Goal: Task Accomplishment & Management: Manage account settings

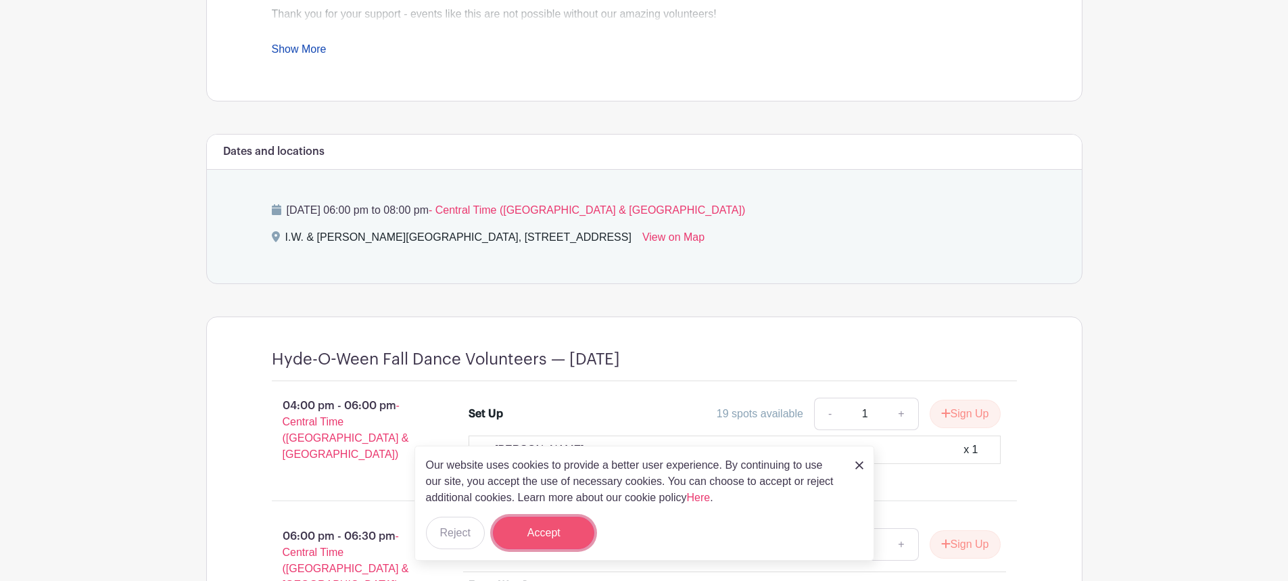
click at [535, 531] on button "Accept" at bounding box center [543, 532] width 101 height 32
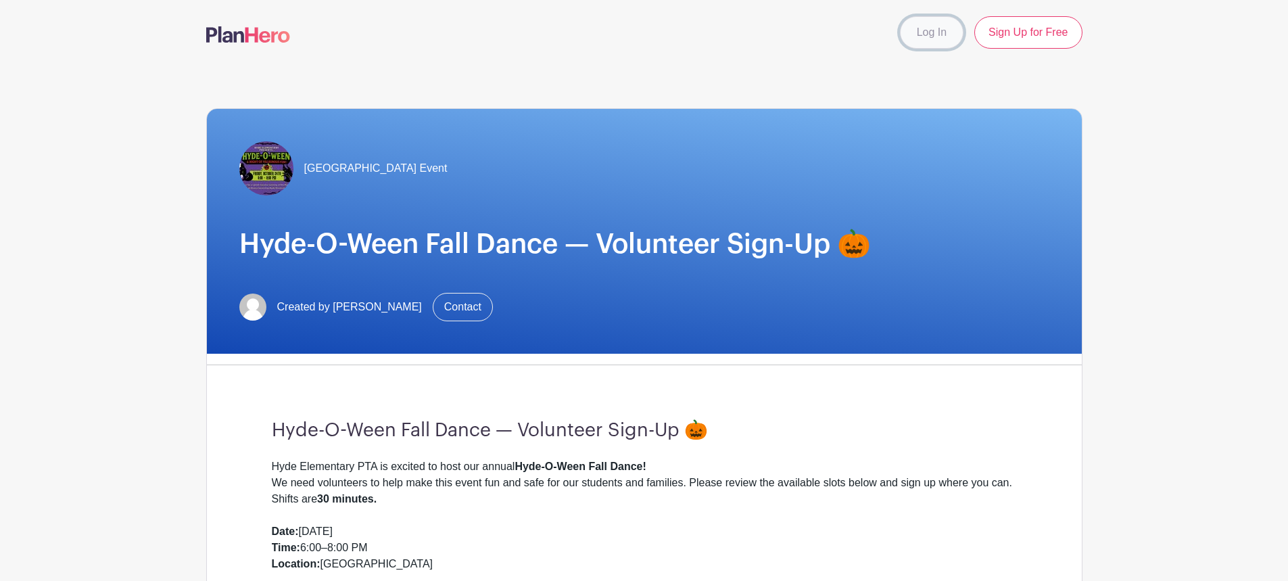
click at [934, 30] on link "Log In" at bounding box center [932, 32] width 64 height 32
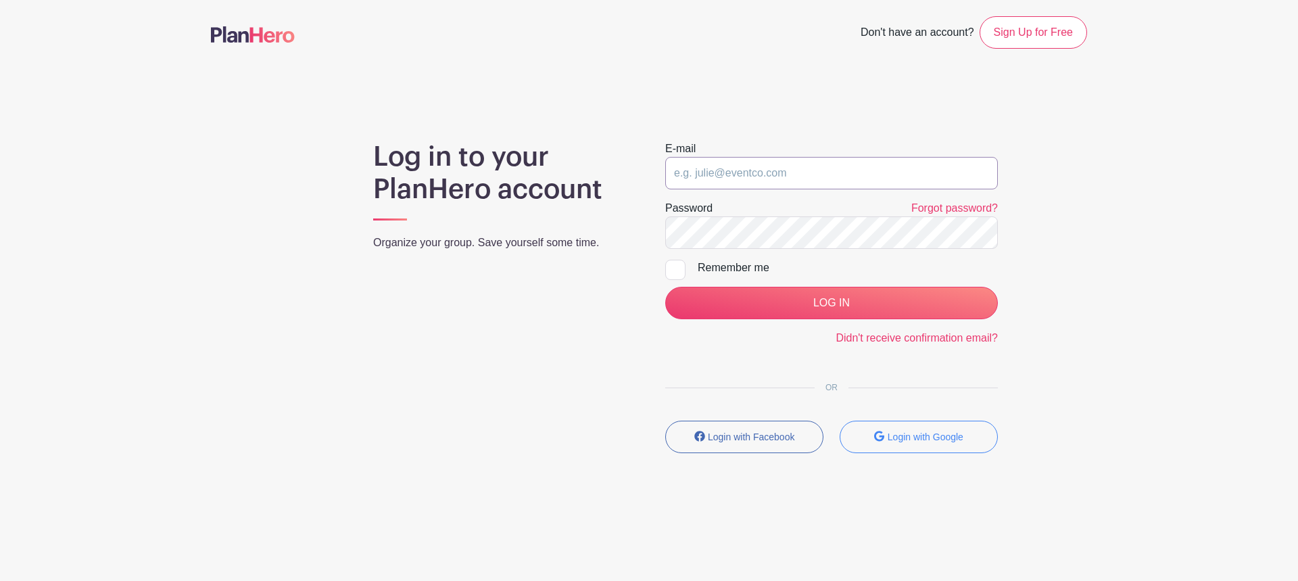
type input "[EMAIL_ADDRESS][DOMAIN_NAME]"
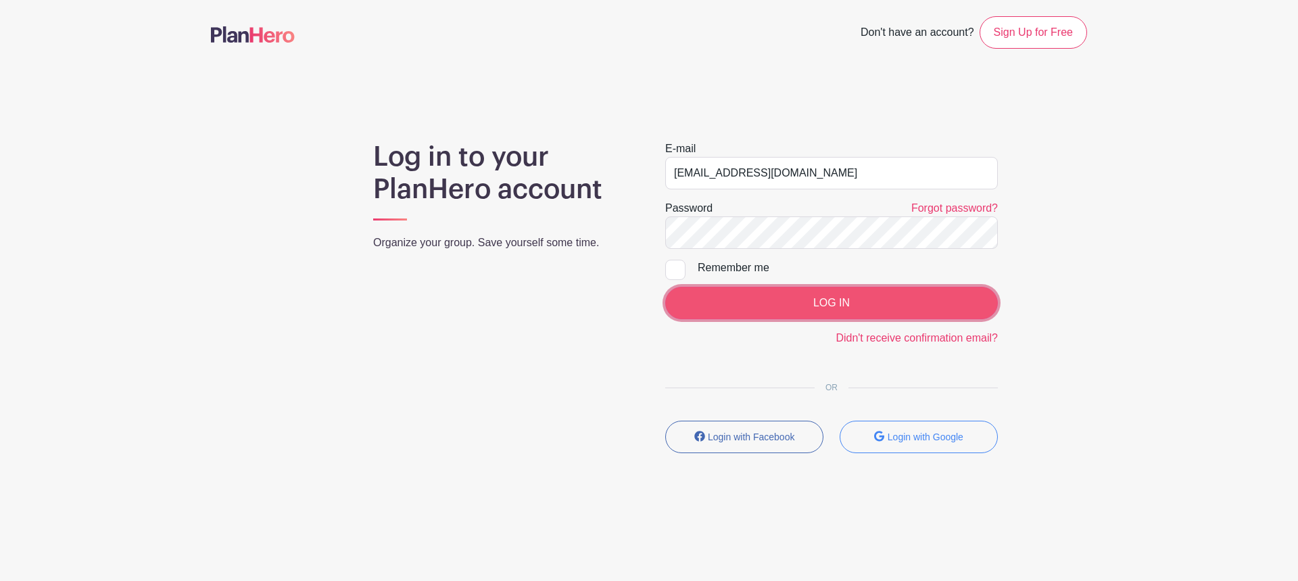
click at [823, 302] on input "LOG IN" at bounding box center [831, 303] width 333 height 32
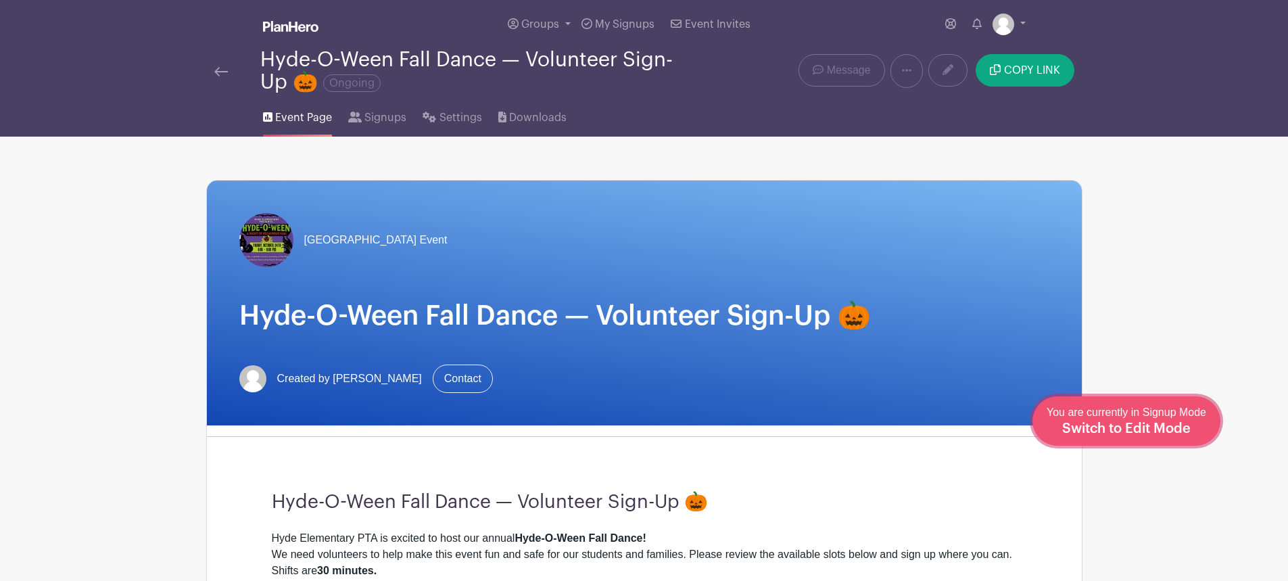
click at [1155, 425] on span "Switch to Edit Mode" at bounding box center [1126, 429] width 128 height 14
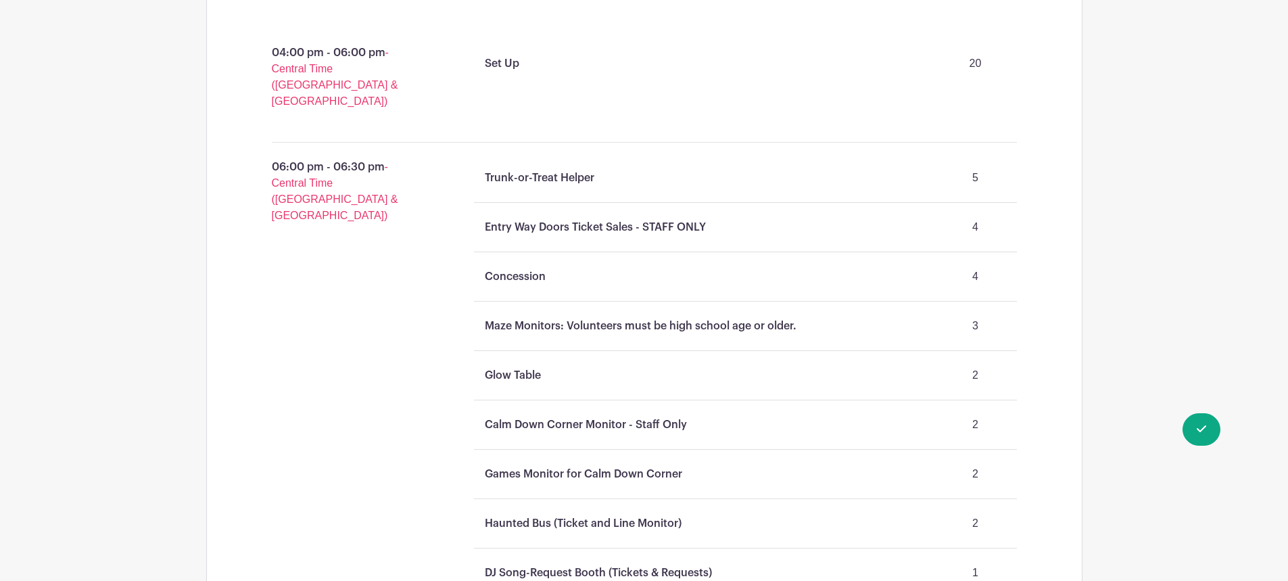
scroll to position [946, 0]
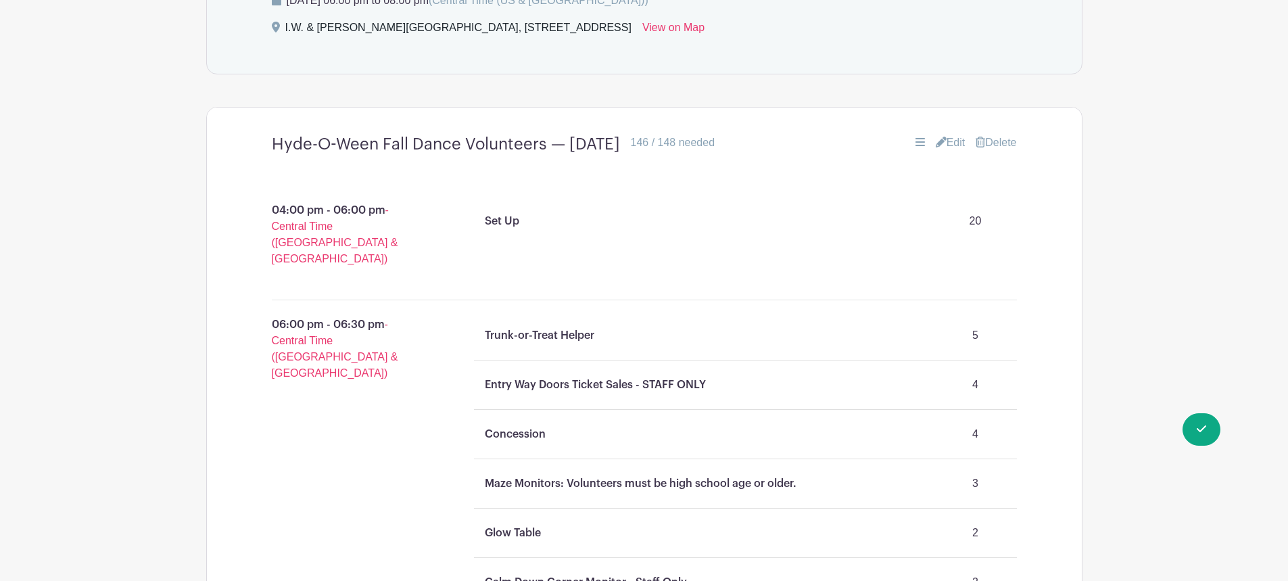
click at [952, 141] on link "Edit" at bounding box center [951, 143] width 30 height 16
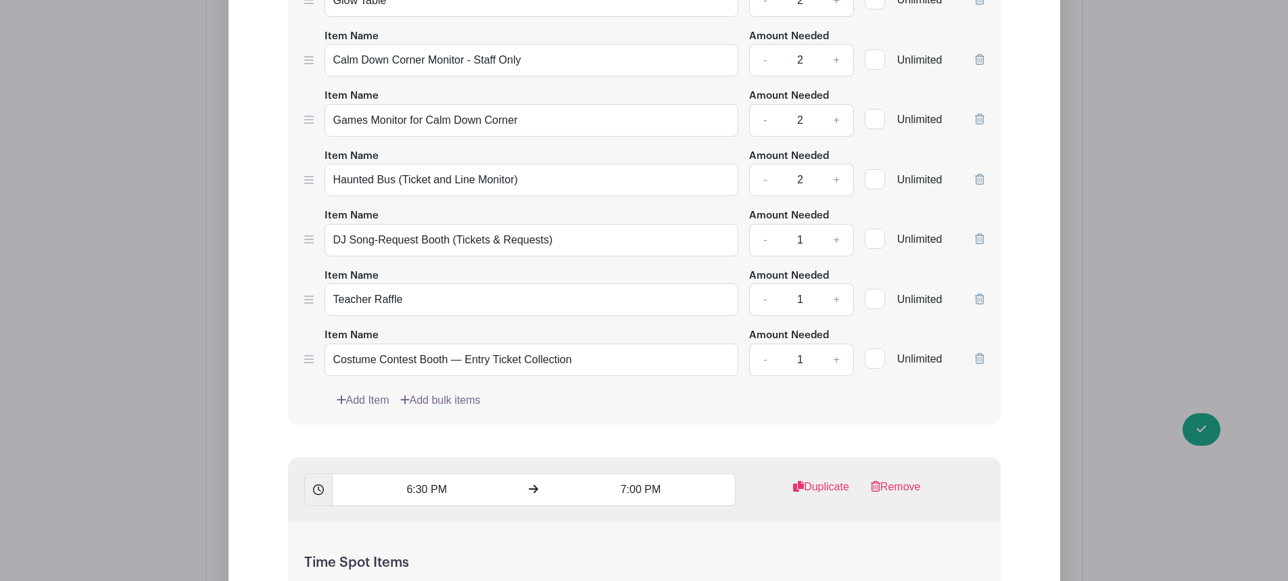
scroll to position [2050, 0]
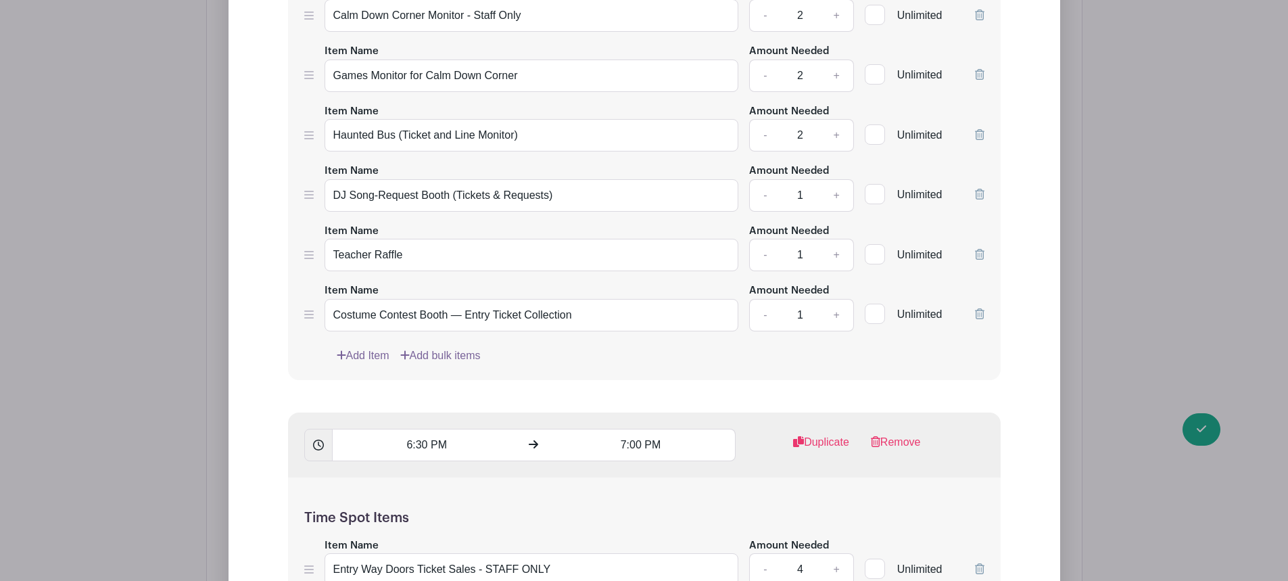
click at [370, 350] on link "Add Item" at bounding box center [363, 355] width 53 height 16
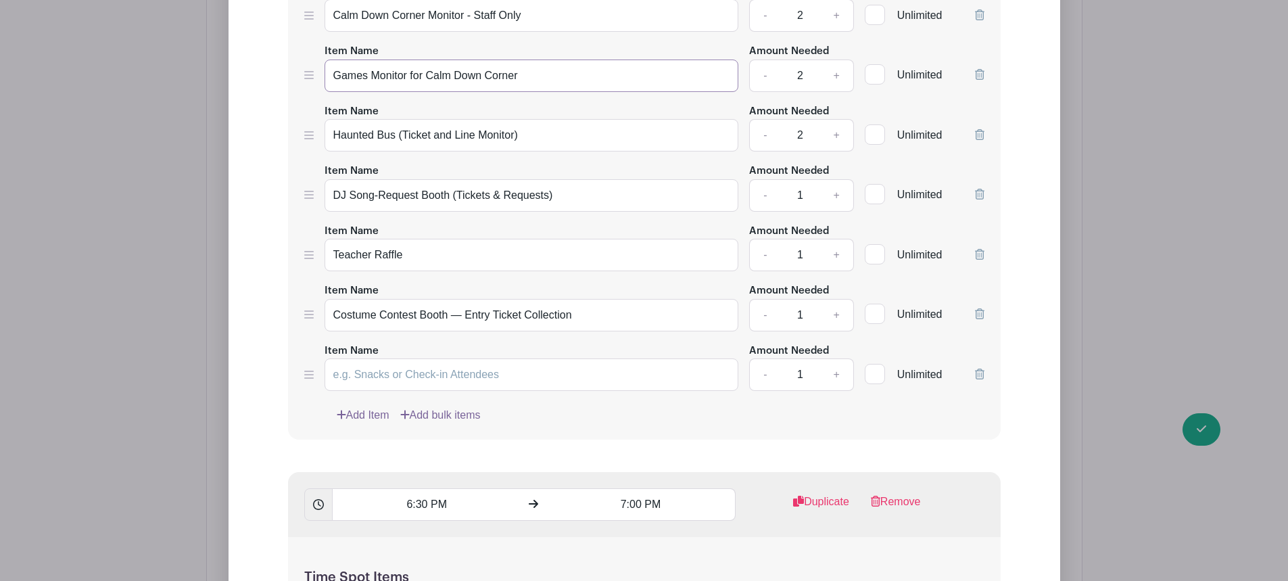
click at [412, 72] on input "Games Monitor for Calm Down Corner" at bounding box center [531, 75] width 414 height 32
paste input "Games Monitor for Calm Down Corner"
drag, startPoint x: 526, startPoint y: 377, endPoint x: 435, endPoint y: 379, distance: 91.3
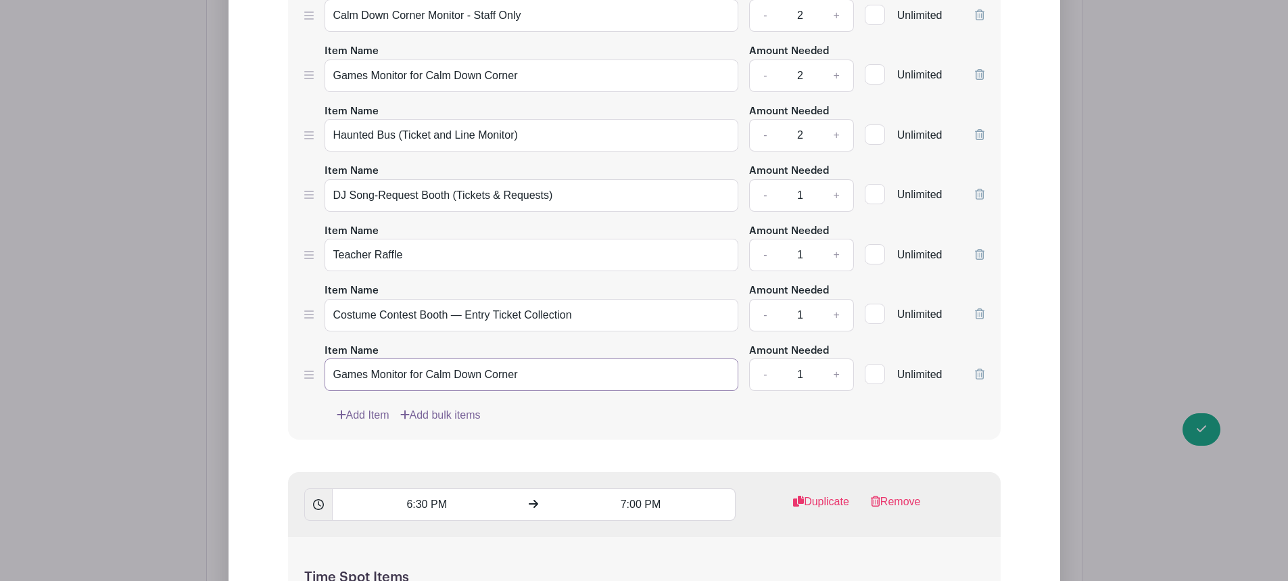
click at [435, 379] on input "Games Monitor for Calm Down Corner" at bounding box center [531, 374] width 414 height 32
click at [405, 377] on input "Games Monitor for Cafeteria" at bounding box center [531, 374] width 414 height 32
type input "Games Monitor for Cafeteria"
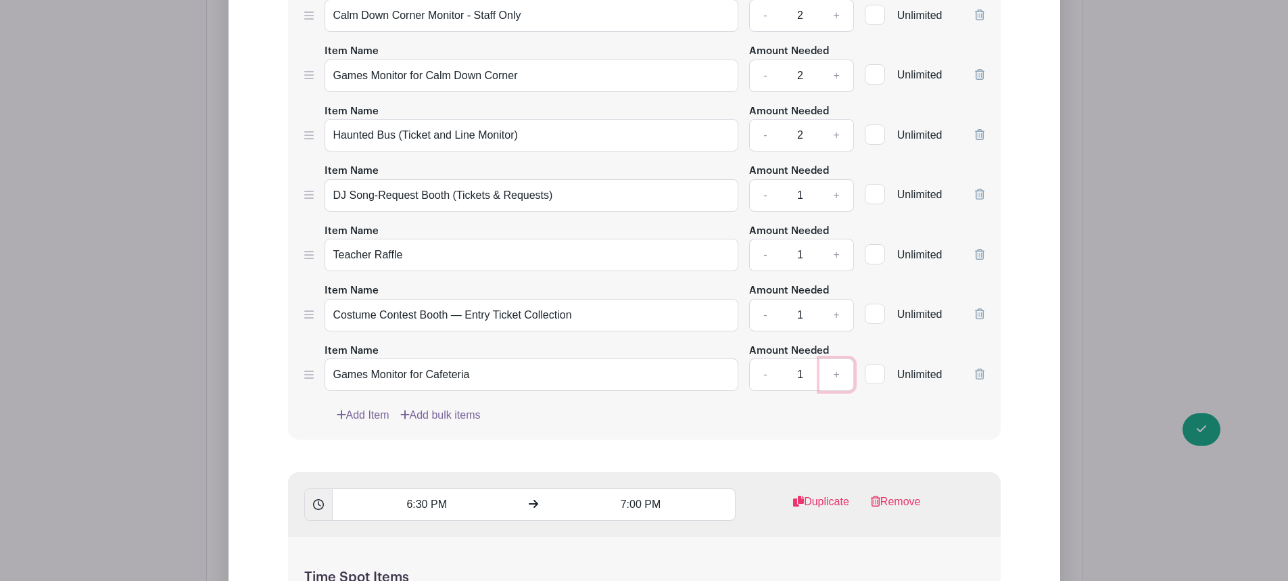
click at [838, 375] on link "+" at bounding box center [836, 374] width 34 height 32
type input "2"
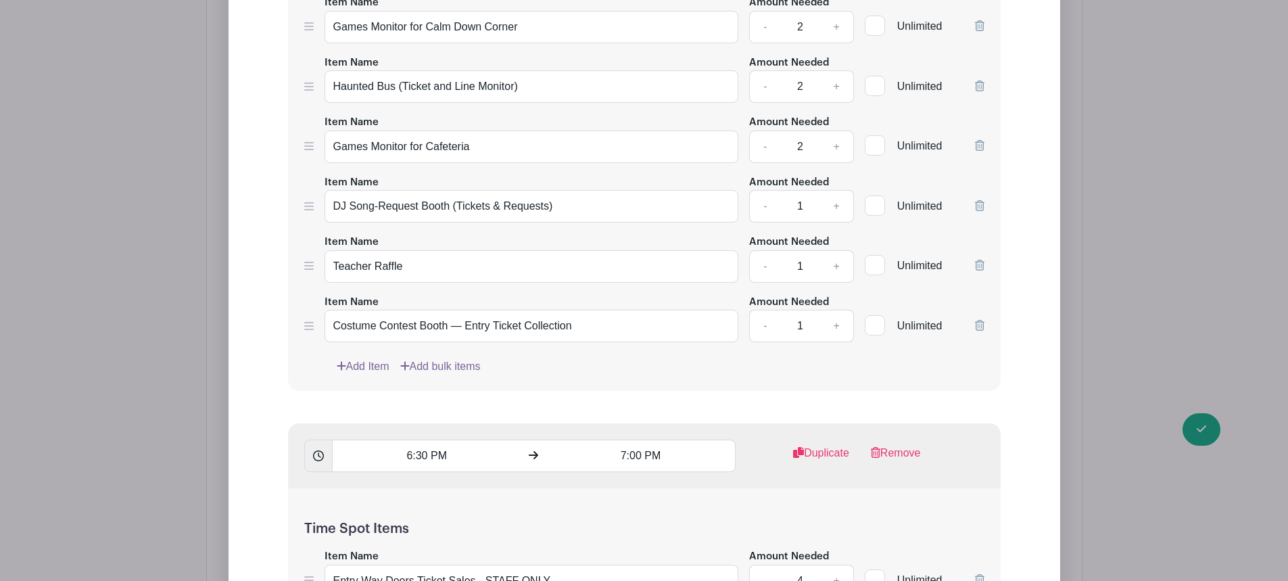
scroll to position [2099, 0]
click at [371, 85] on input "Games Monitor for Cafeteria" at bounding box center [531, 86] width 414 height 32
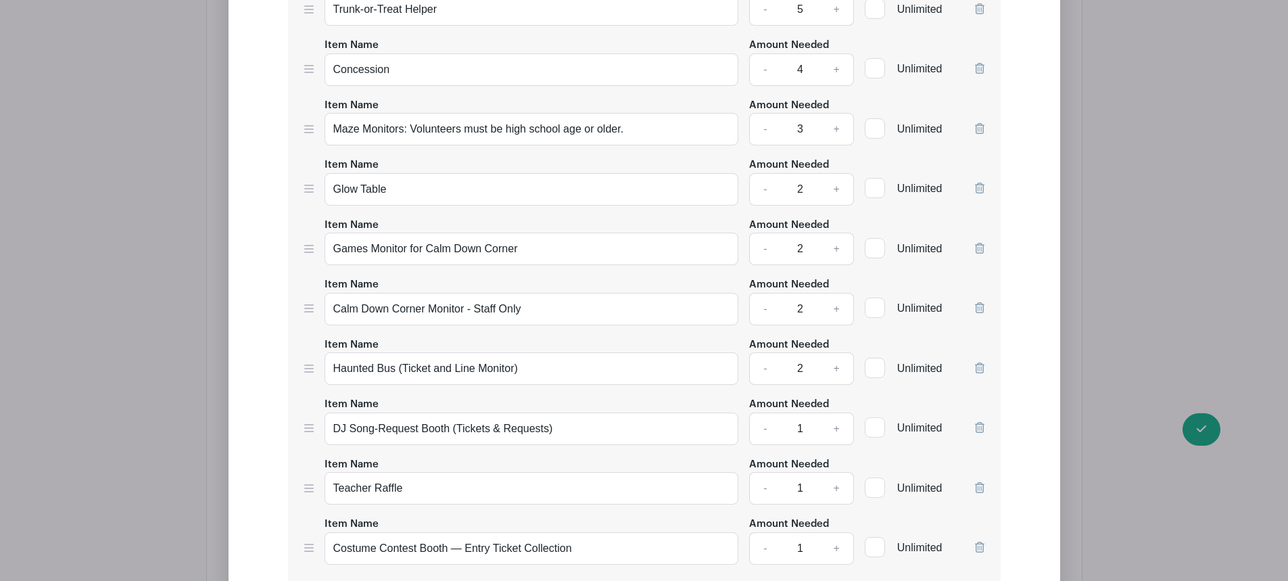
scroll to position [3046, 0]
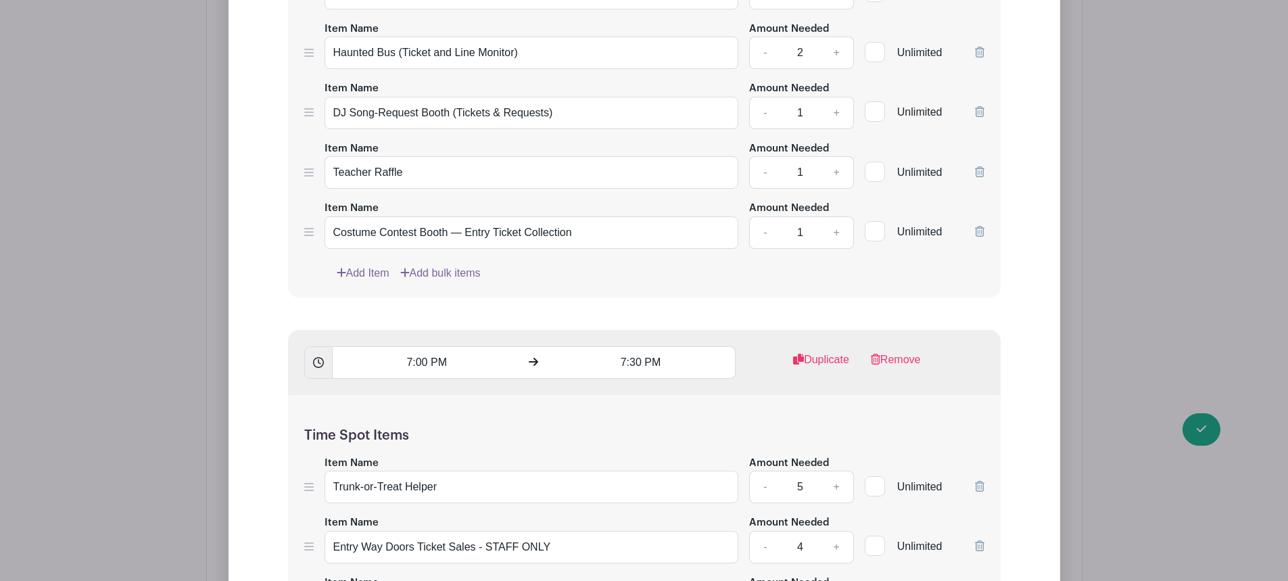
click at [356, 270] on link "Add Item" at bounding box center [363, 273] width 53 height 16
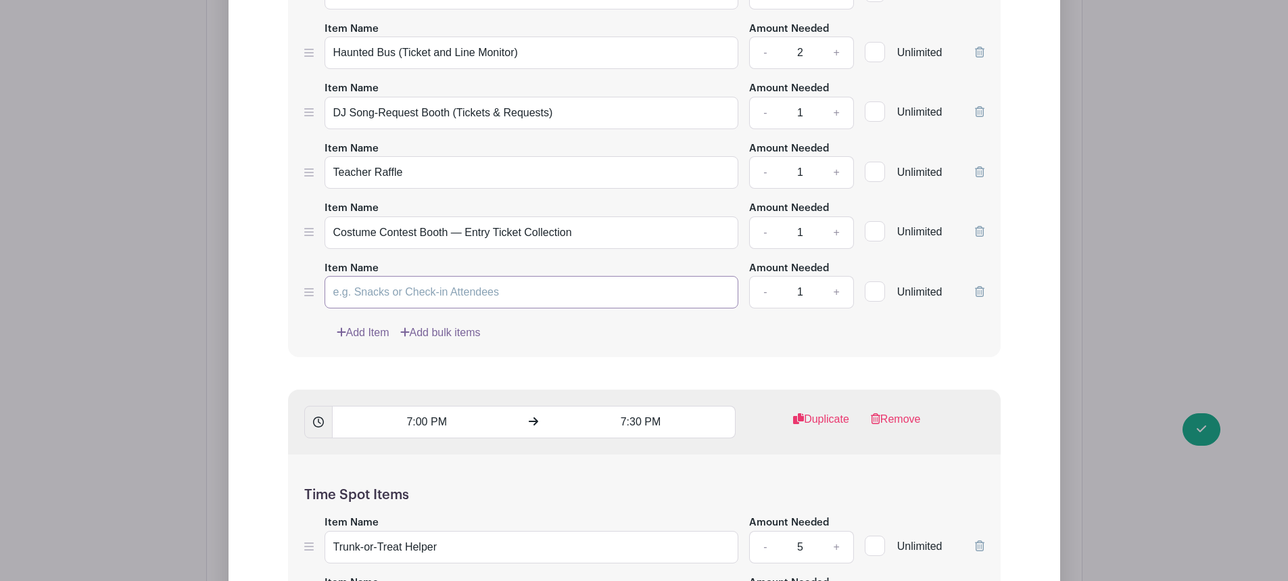
paste input "Games Monitor for Cafeteria"
type input "Games Monitor for Cafeteria"
click at [835, 293] on link "+" at bounding box center [836, 292] width 34 height 32
type input "2"
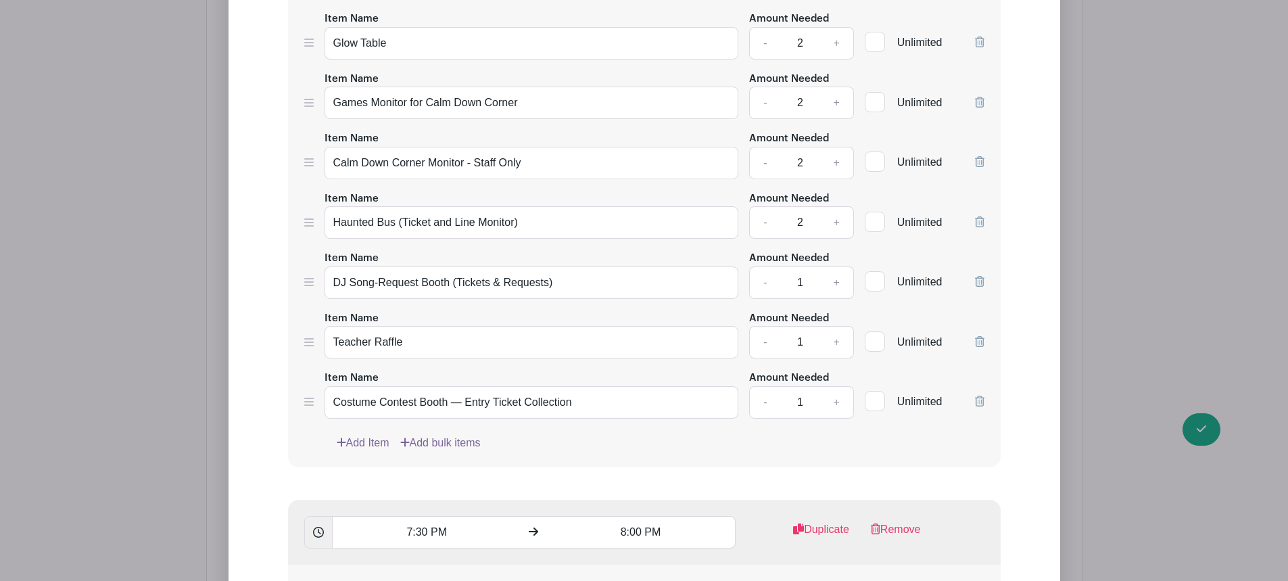
scroll to position [3834, 0]
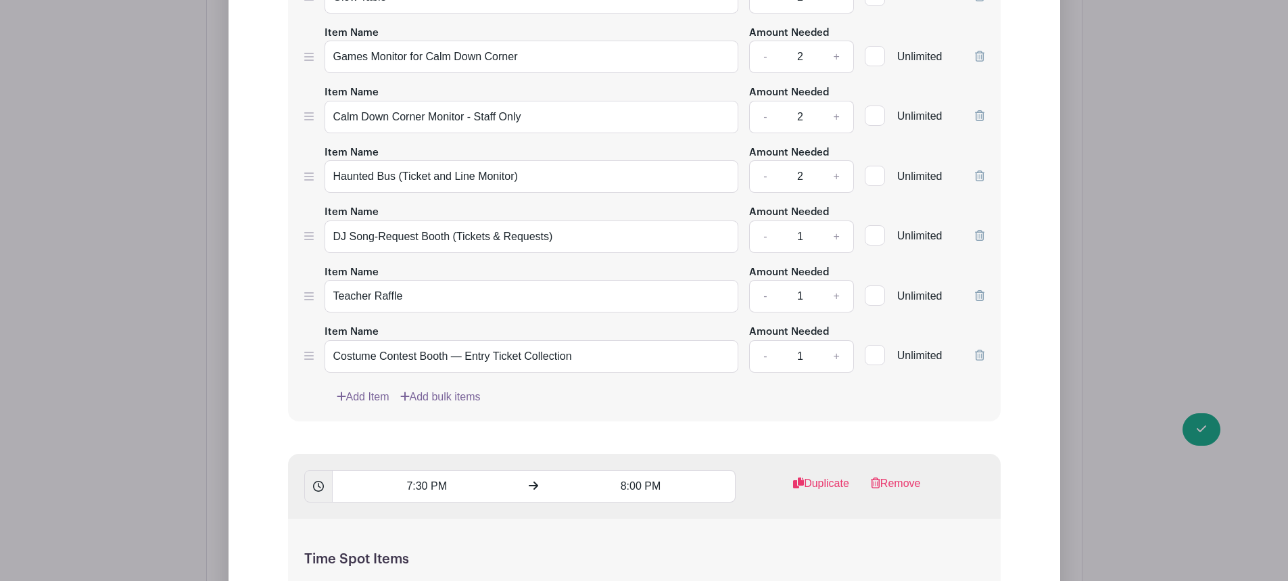
click at [361, 394] on link "Add Item" at bounding box center [363, 397] width 53 height 16
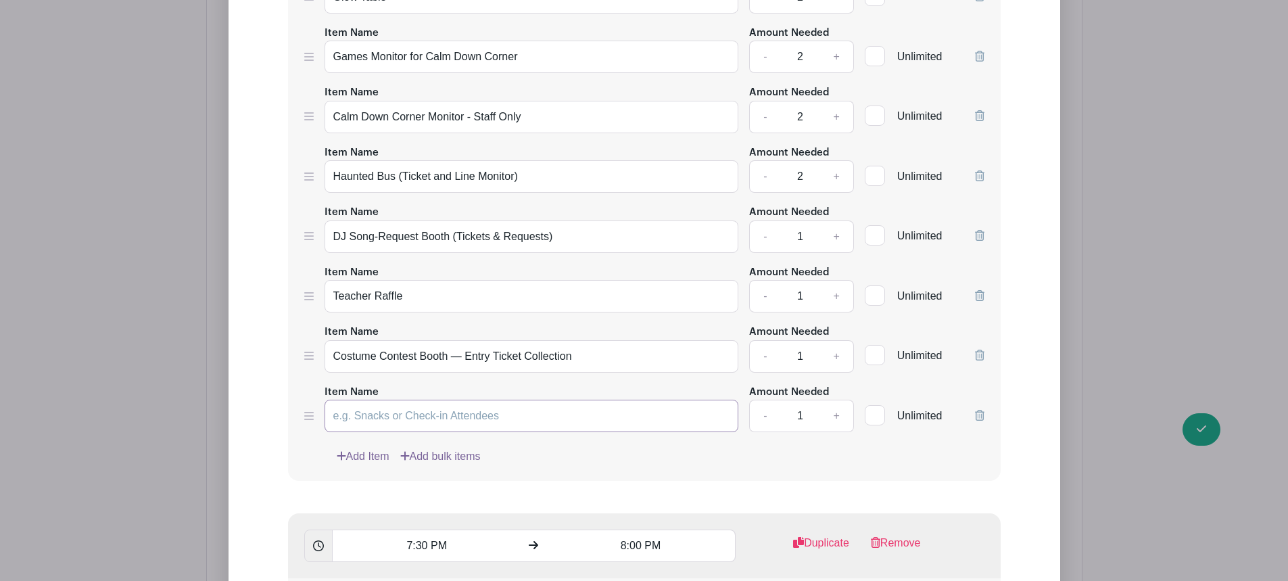
paste input "Games Monitor for Cafeteria"
type input "Games Monitor for Cafeteria"
click at [838, 414] on link "+" at bounding box center [836, 416] width 34 height 32
type input "2"
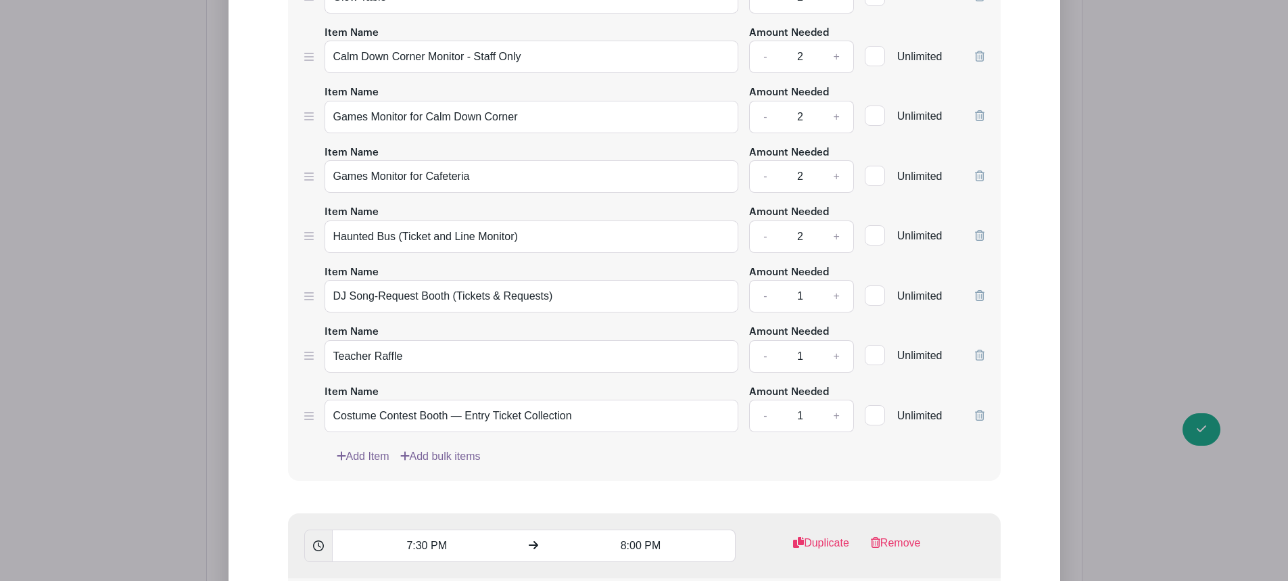
click at [367, 455] on link "Add Item" at bounding box center [363, 456] width 53 height 16
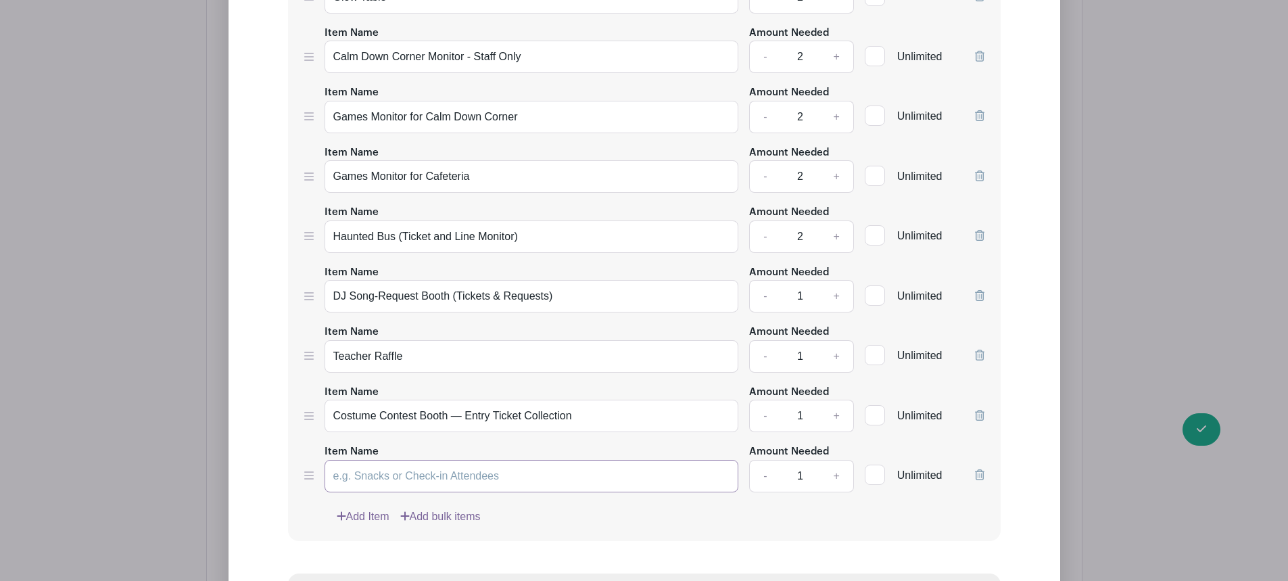
paste input "Games Monitor for Cafeteria"
type input "Games Monitor for Cafeteria"
click at [838, 477] on link "+" at bounding box center [836, 476] width 34 height 32
type input "2"
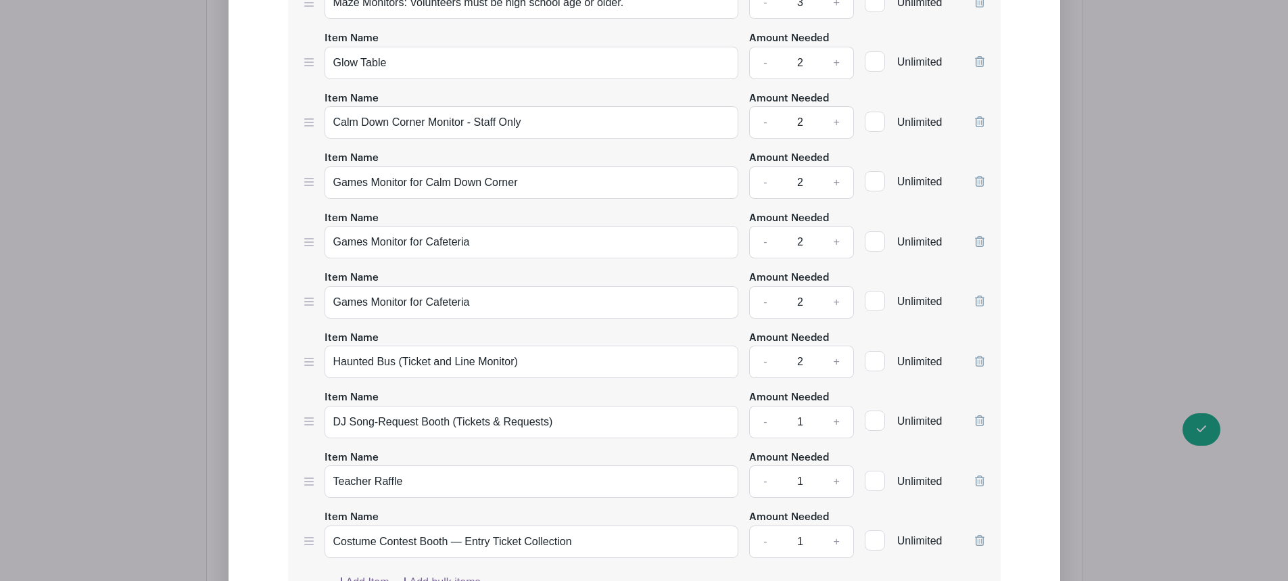
scroll to position [3726, 0]
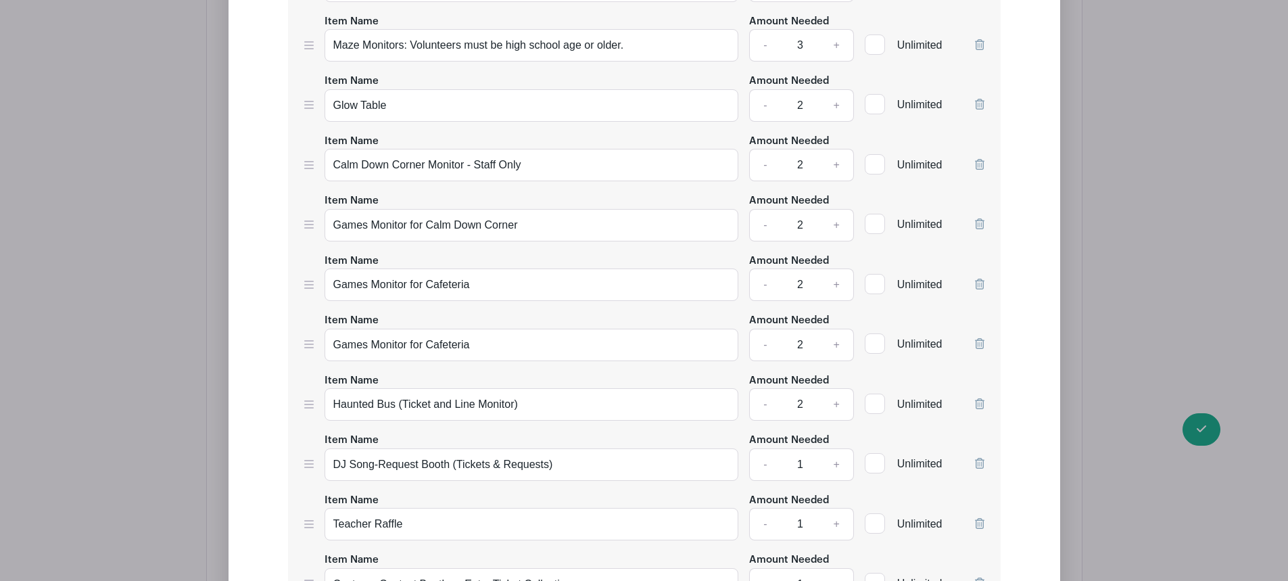
click at [981, 341] on icon at bounding box center [979, 343] width 9 height 11
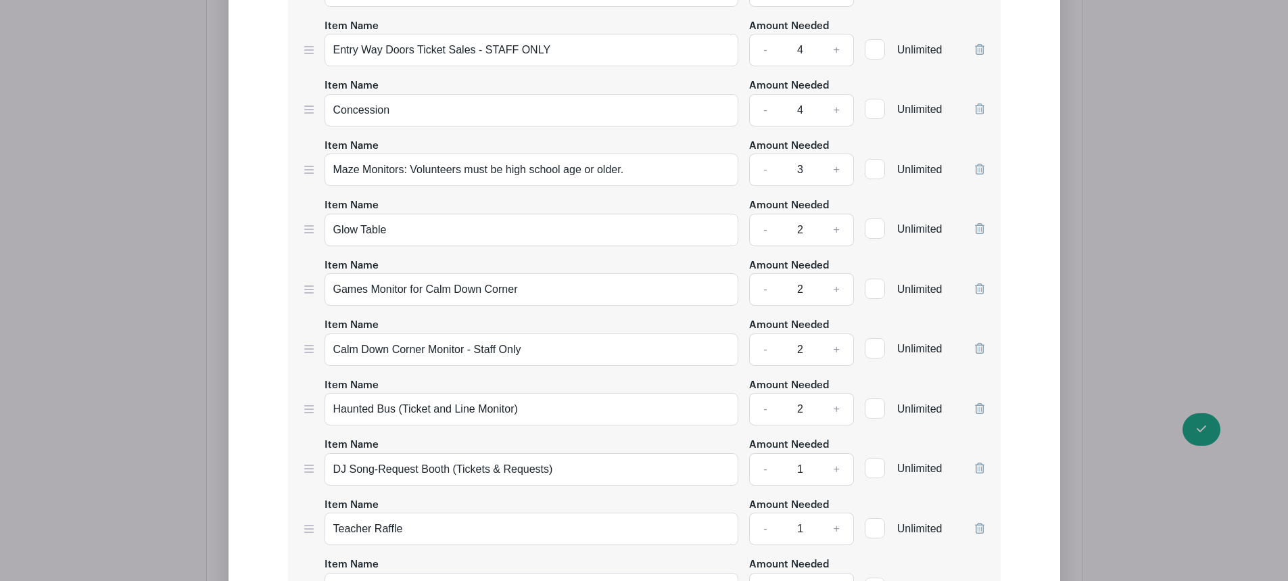
scroll to position [4673, 0]
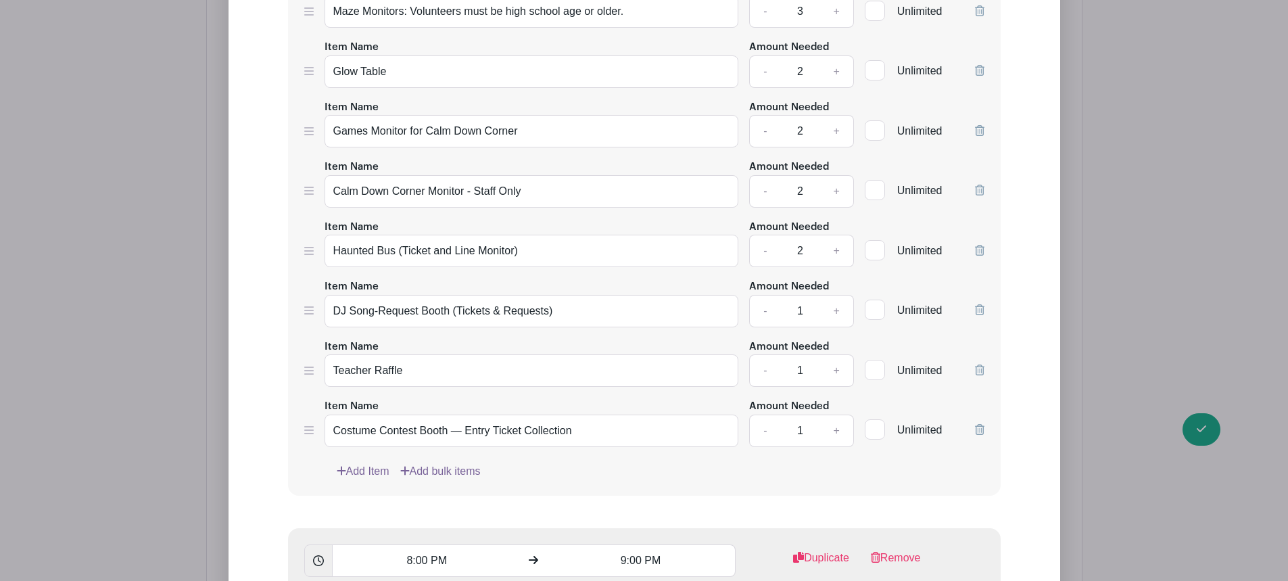
click at [372, 472] on link "Add Item" at bounding box center [363, 471] width 53 height 16
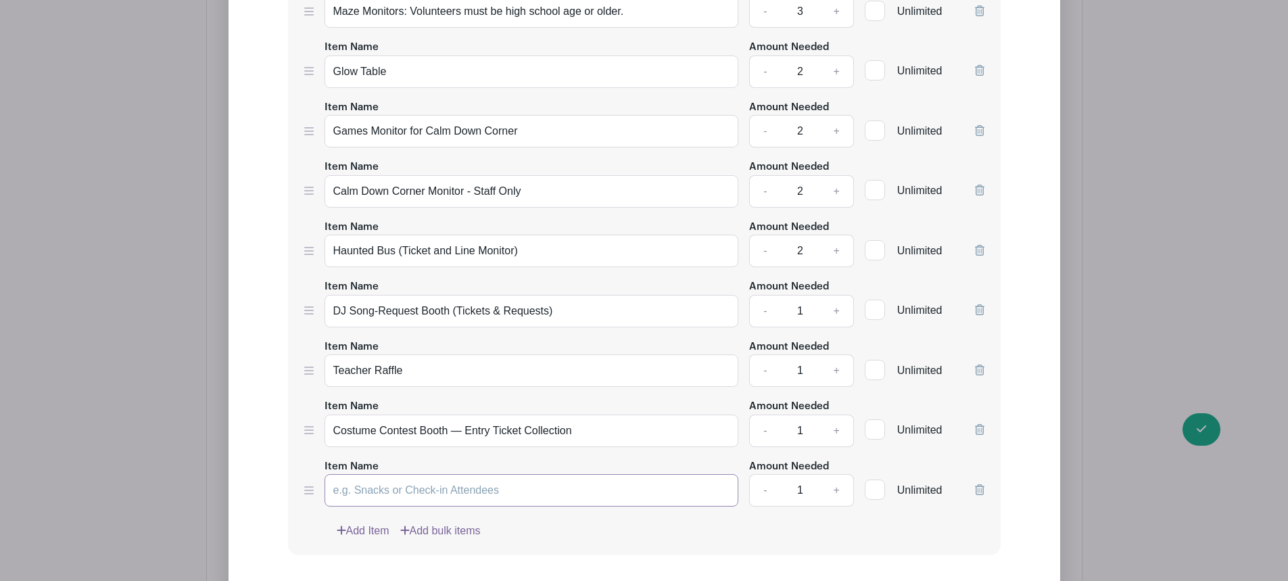
paste input "Games Monitor for Cafeteria"
type input "Games Monitor for Cafeteria"
click at [838, 487] on link "+" at bounding box center [836, 490] width 34 height 32
type input "2"
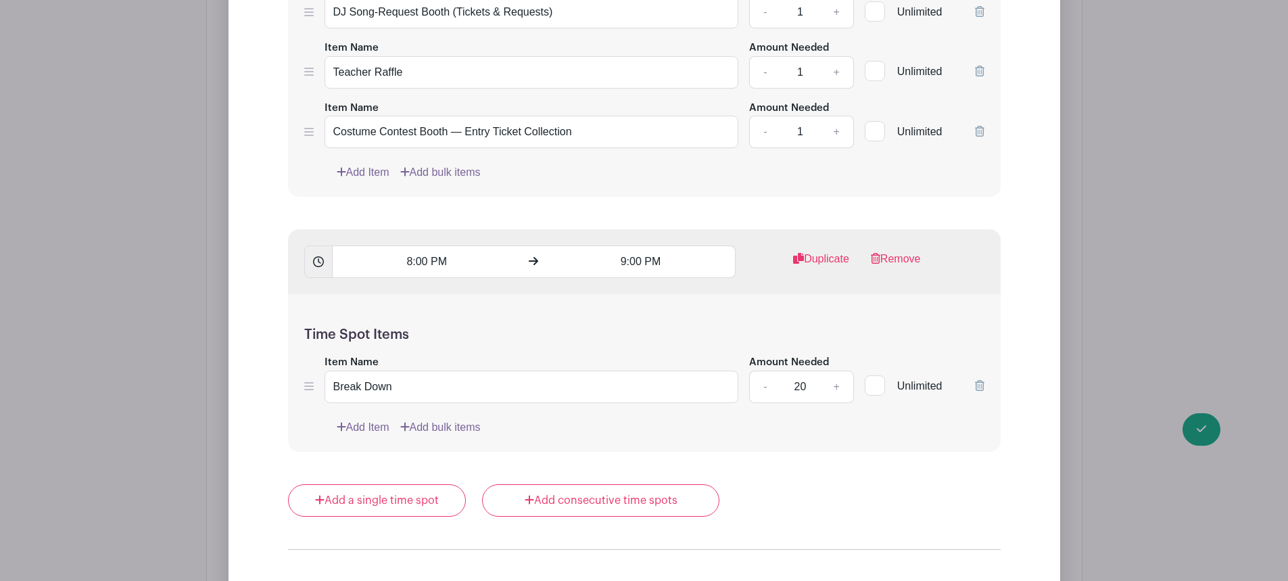
scroll to position [5146, 0]
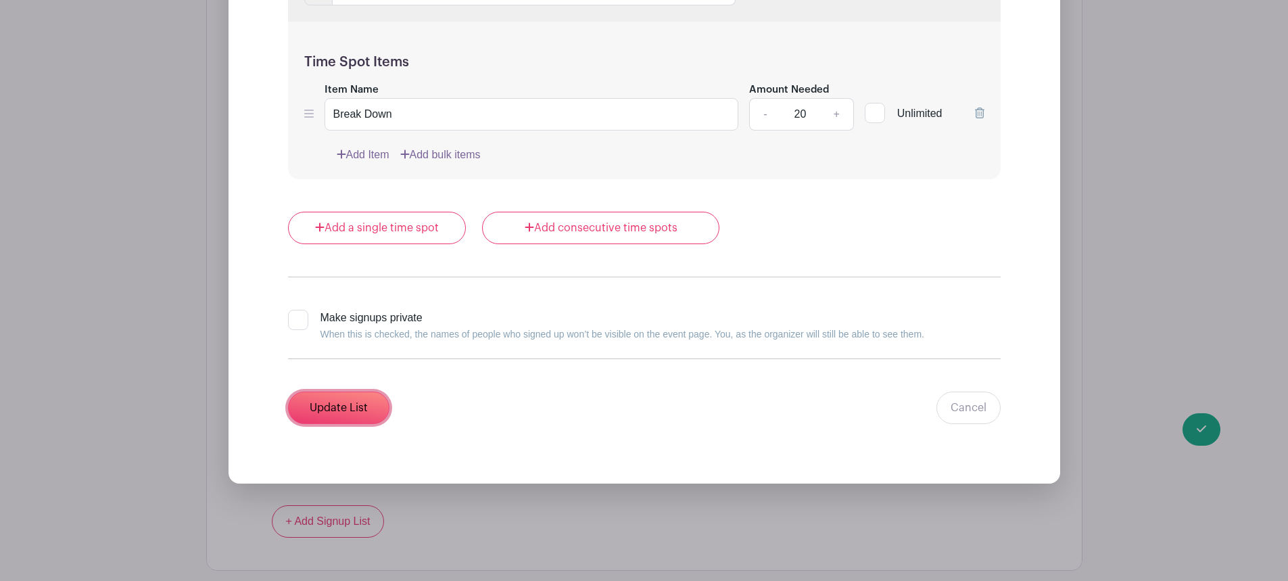
click at [370, 407] on input "Update List" at bounding box center [338, 407] width 101 height 32
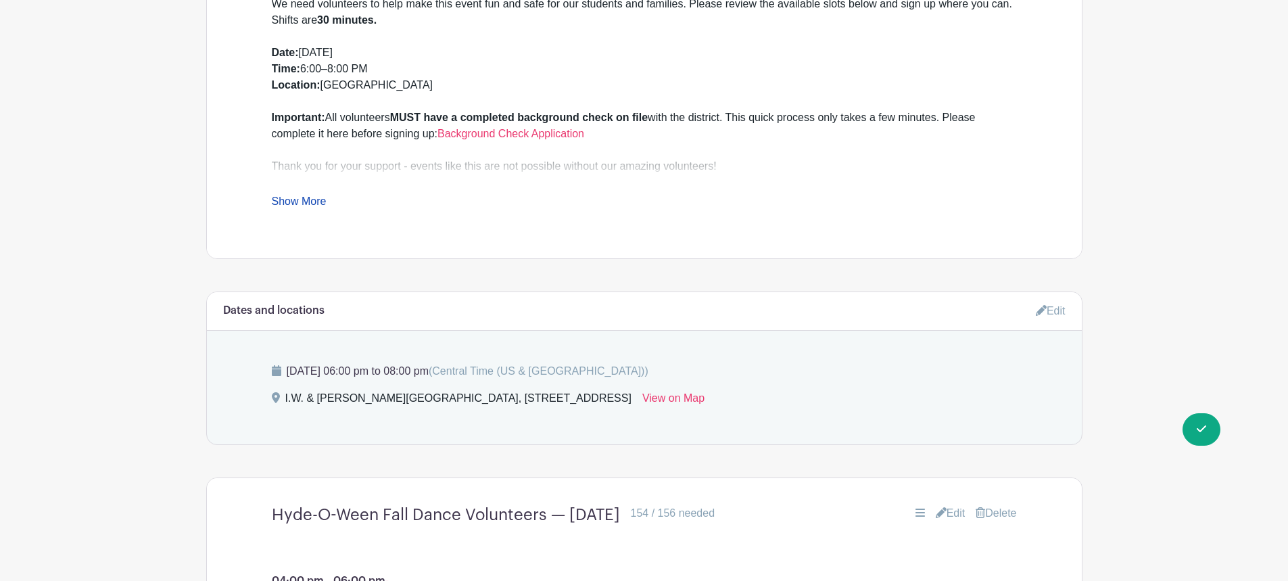
scroll to position [606, 0]
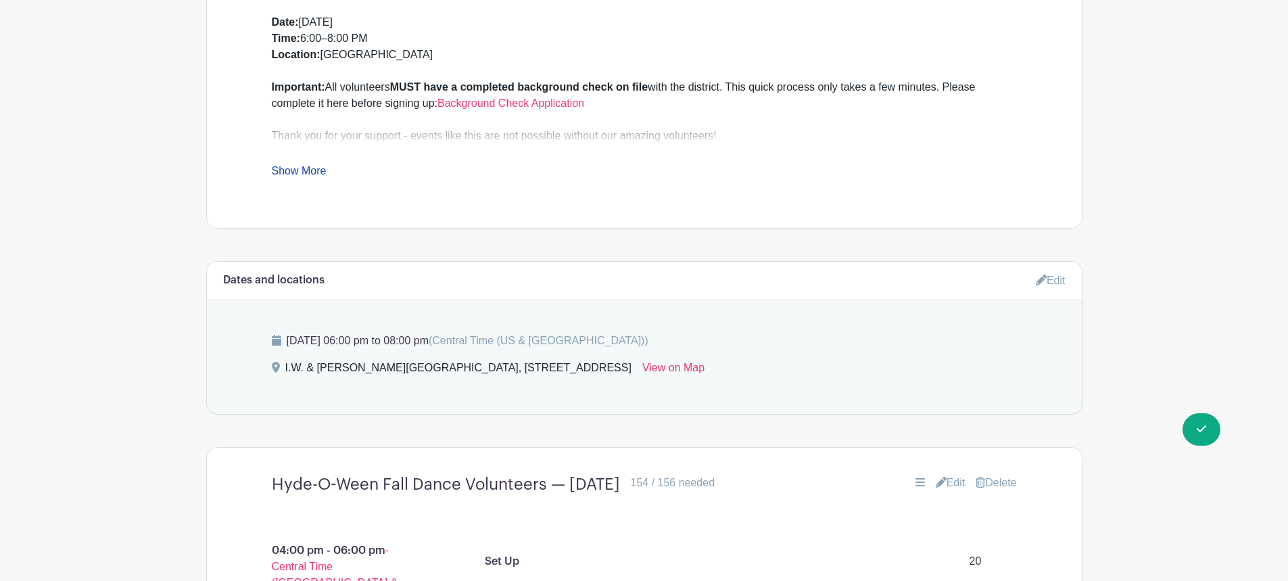
click at [945, 480] on link "Edit" at bounding box center [951, 483] width 30 height 16
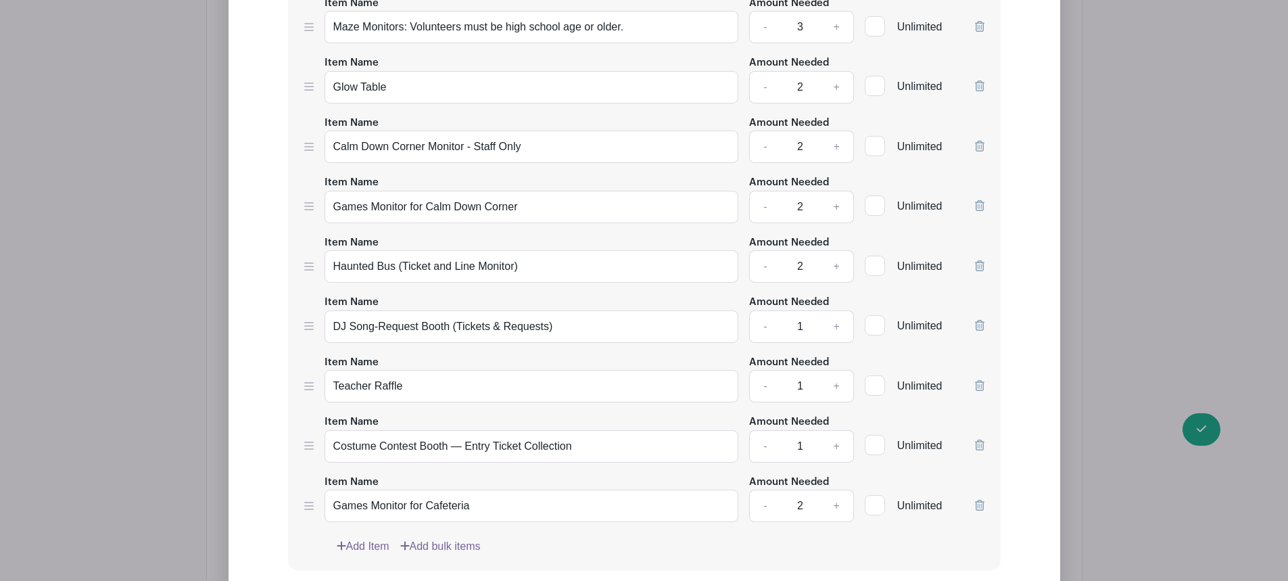
scroll to position [4707, 0]
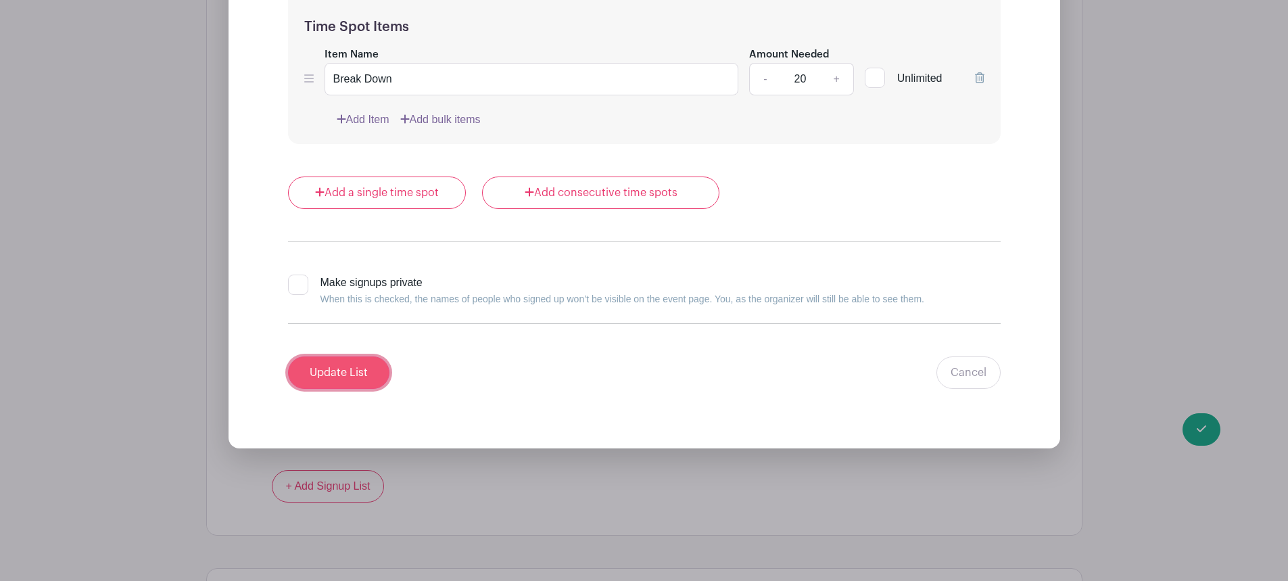
click at [358, 377] on input "Update List" at bounding box center [338, 372] width 101 height 32
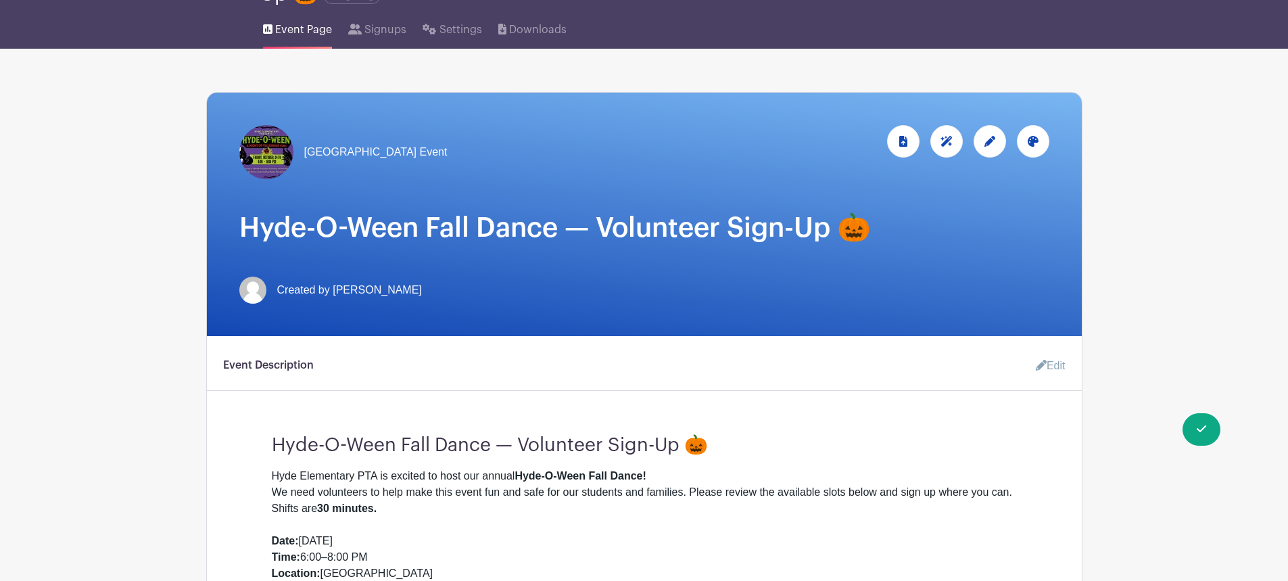
scroll to position [0, 0]
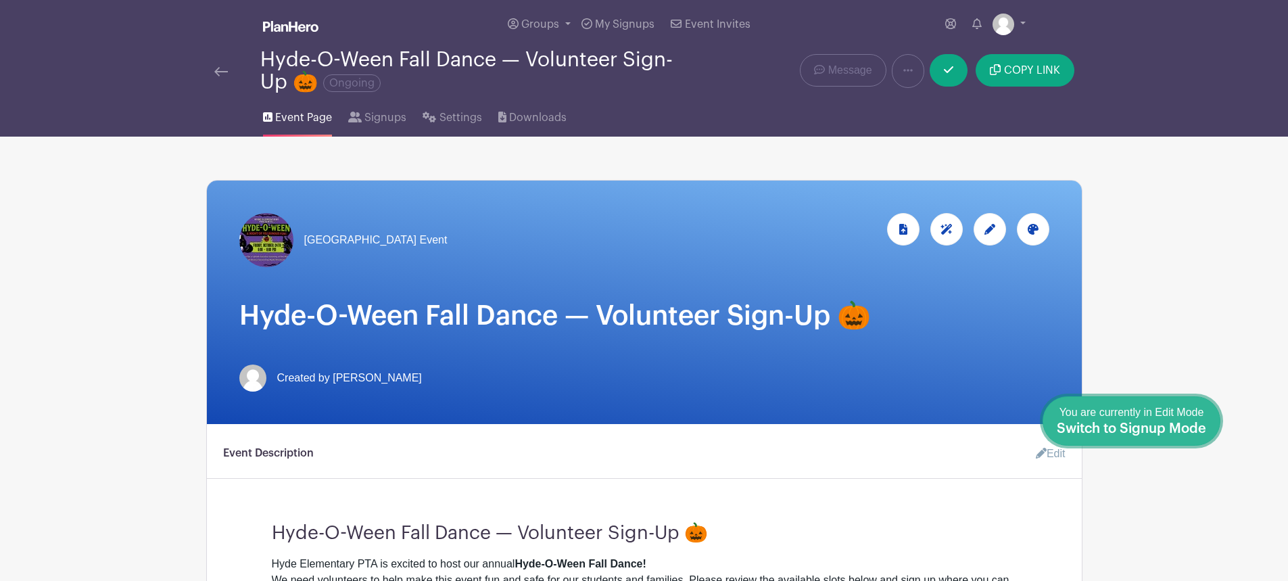
click at [1197, 419] on div "You are currently in Edit Mode Switch to Signup Mode" at bounding box center [1131, 420] width 149 height 33
